Goal: Task Accomplishment & Management: Manage account settings

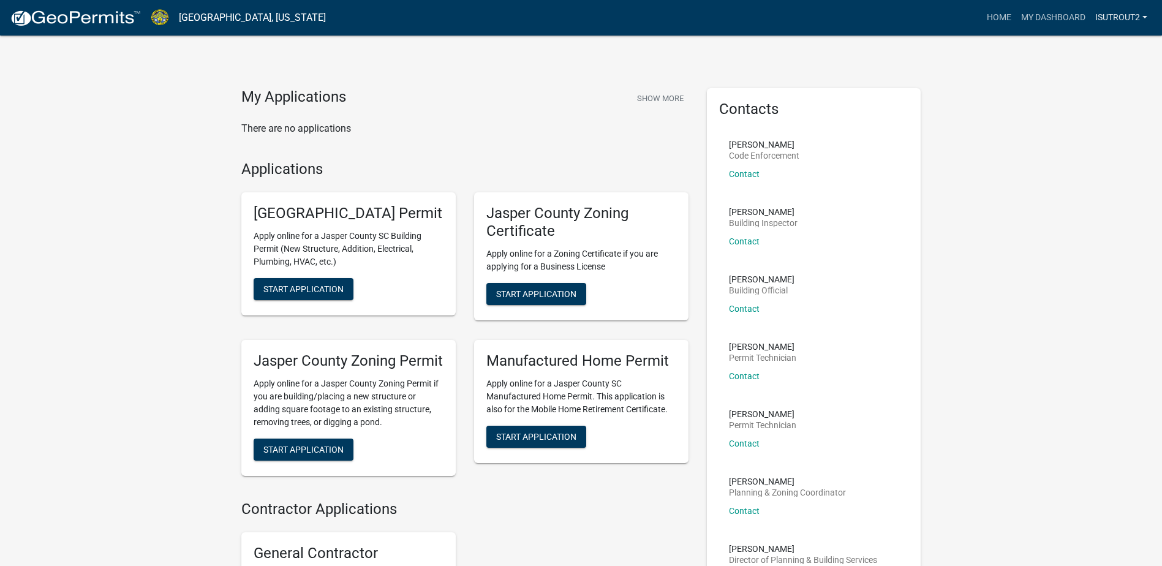
click at [1124, 10] on link "isutrout2" at bounding box center [1121, 17] width 62 height 23
click at [1094, 83] on link "Logout" at bounding box center [1103, 89] width 98 height 29
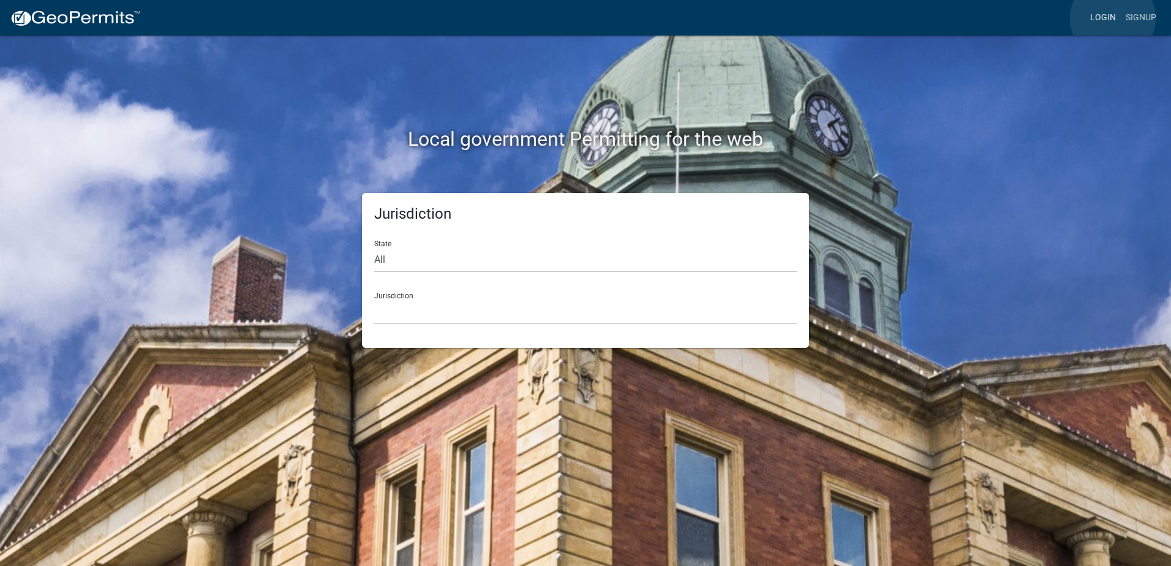
click at [1113, 18] on link "Login" at bounding box center [1103, 17] width 36 height 23
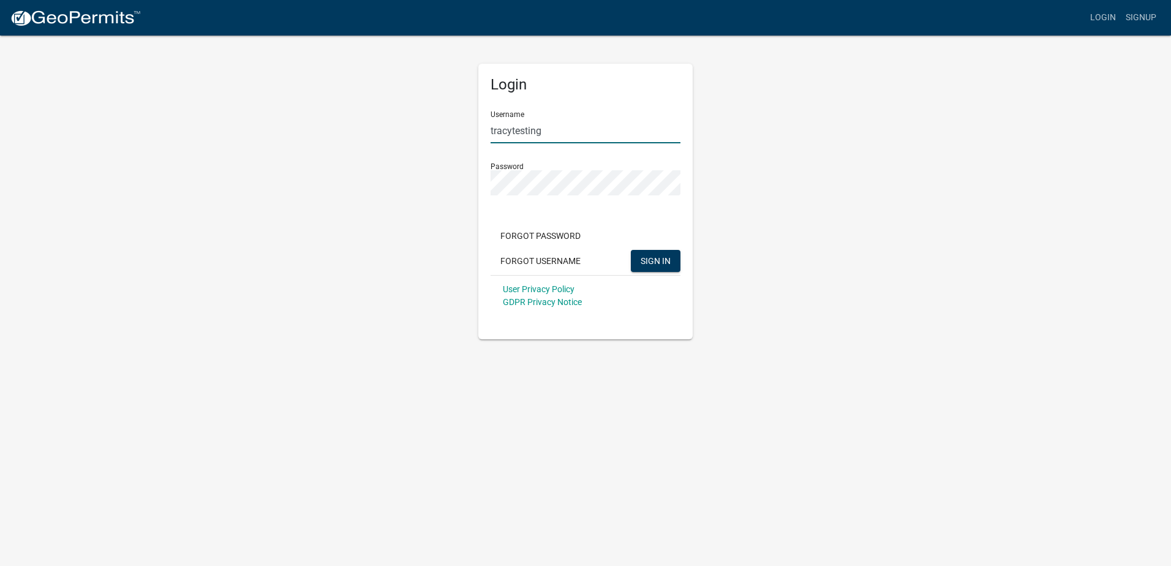
click at [551, 130] on input "tracytesting" at bounding box center [586, 130] width 190 height 25
type input "isutrout_contractor"
click at [644, 266] on button "SIGN IN" at bounding box center [656, 261] width 50 height 22
